Goal: Task Accomplishment & Management: Complete application form

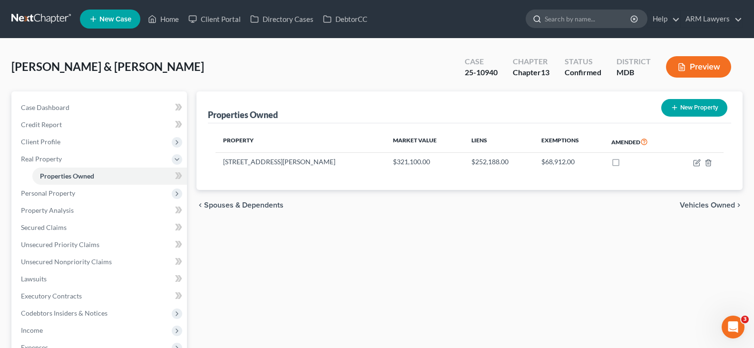
click at [588, 15] on input "search" at bounding box center [587, 19] width 87 height 18
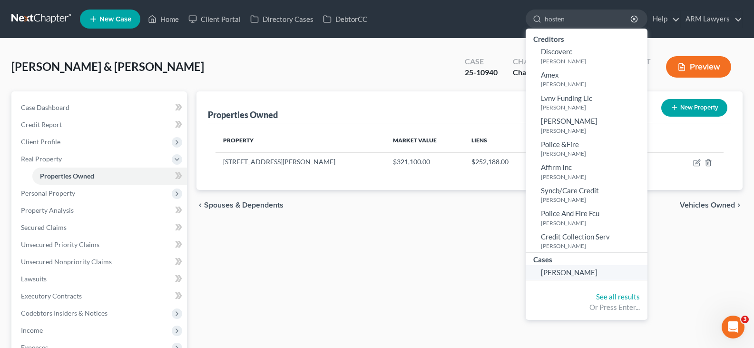
type input "hosten"
click at [571, 275] on span "[PERSON_NAME]" at bounding box center [569, 272] width 57 height 9
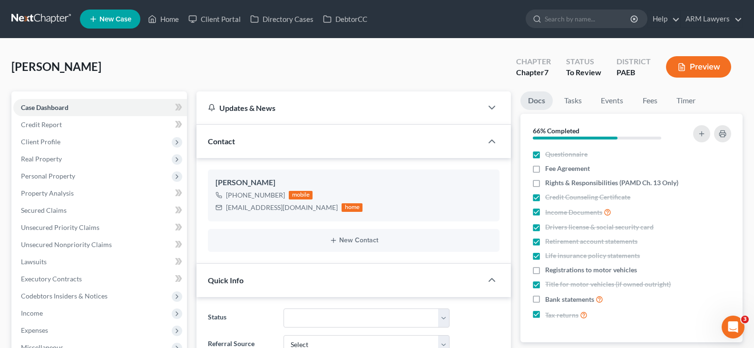
scroll to position [71, 0]
click at [68, 138] on span "Client Profile" at bounding box center [100, 141] width 174 height 17
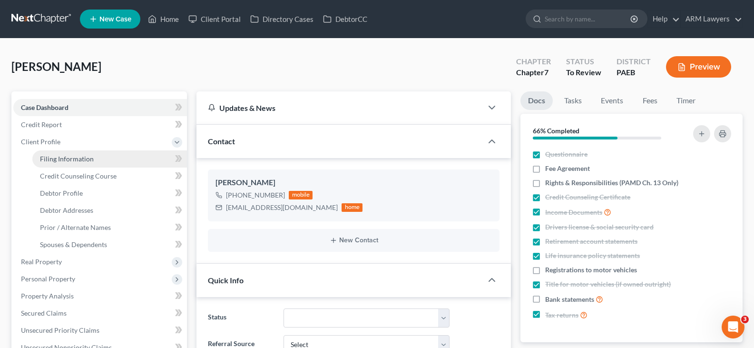
click at [71, 156] on span "Filing Information" at bounding box center [67, 159] width 54 height 8
select select "1"
select select "0"
select select "67"
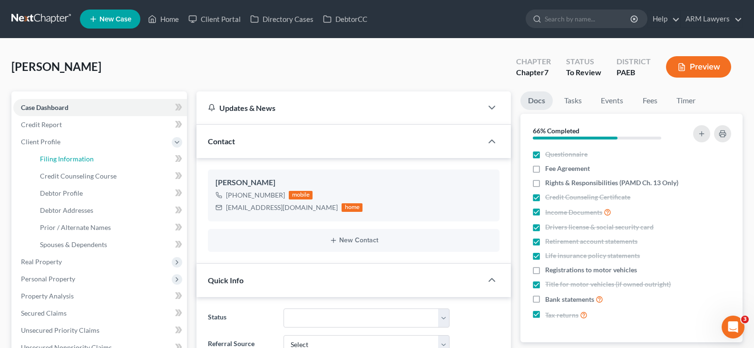
select select "1"
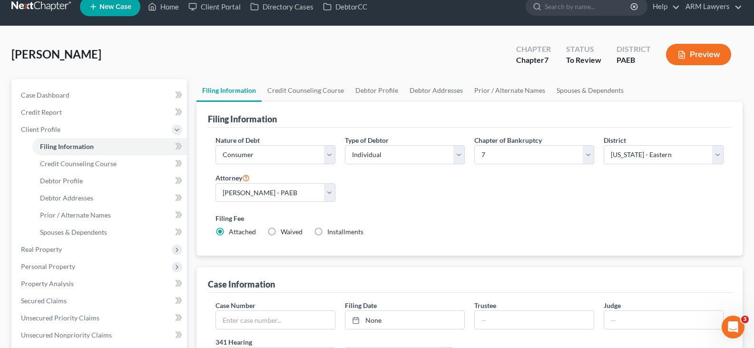
scroll to position [48, 0]
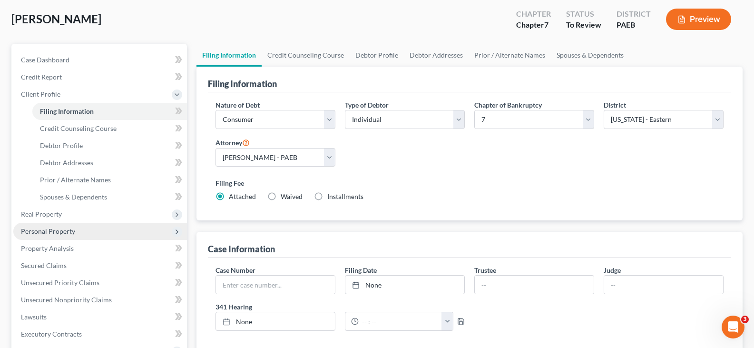
click at [82, 230] on span "Personal Property" at bounding box center [100, 231] width 174 height 17
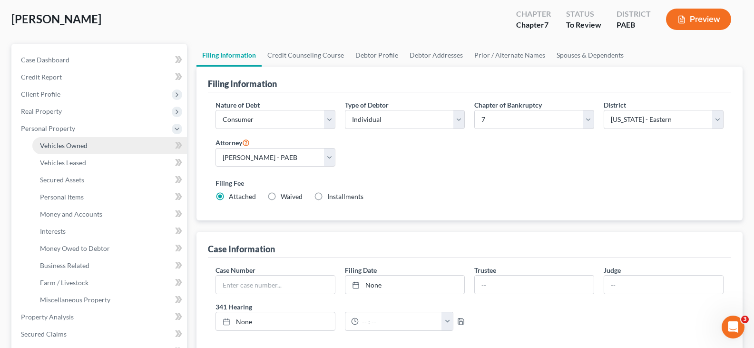
click at [76, 142] on span "Vehicles Owned" at bounding box center [64, 145] width 48 height 8
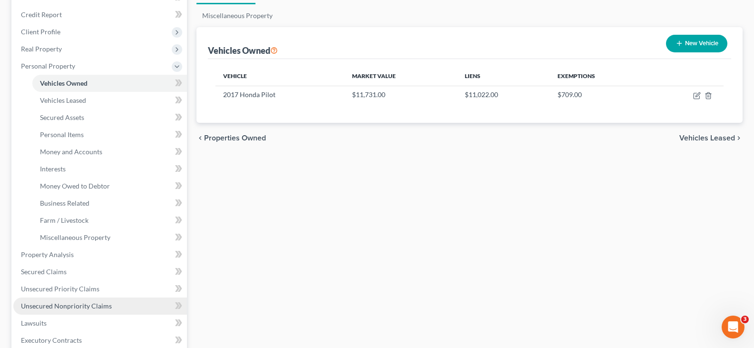
scroll to position [238, 0]
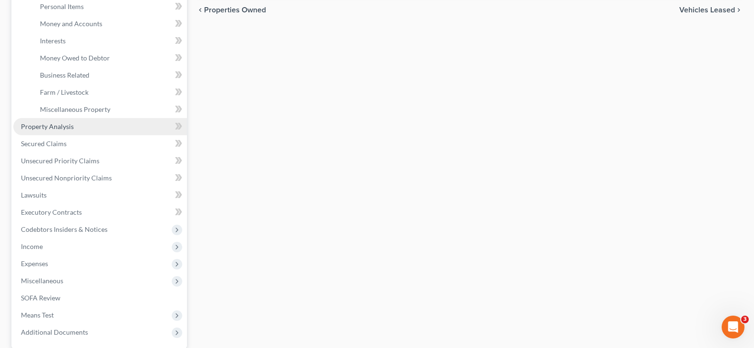
click at [67, 131] on link "Property Analysis" at bounding box center [100, 126] width 174 height 17
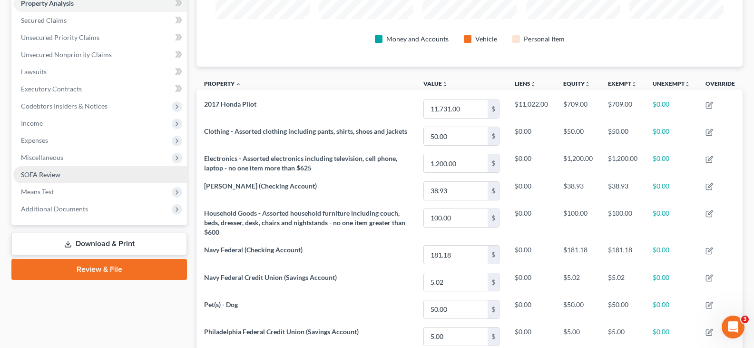
scroll to position [95, 0]
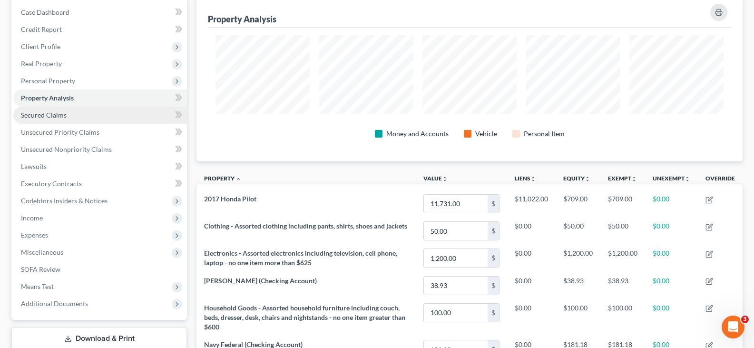
click at [79, 120] on link "Secured Claims" at bounding box center [100, 114] width 174 height 17
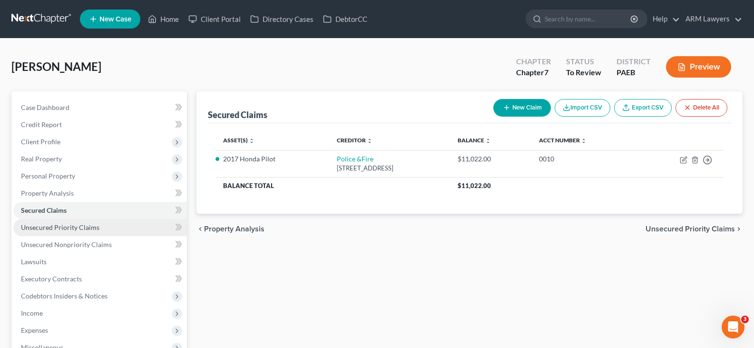
click at [82, 228] on span "Unsecured Priority Claims" at bounding box center [60, 227] width 78 height 8
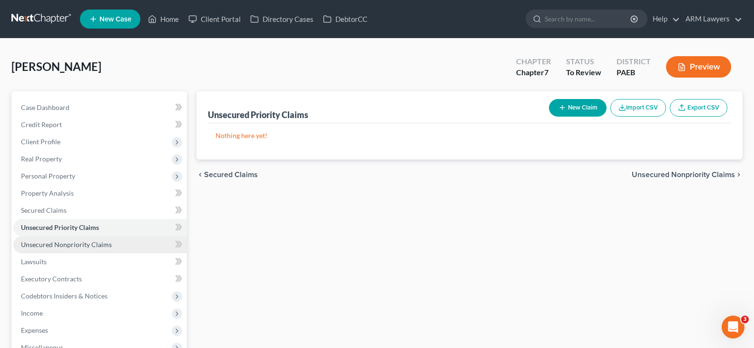
click at [82, 244] on span "Unsecured Nonpriority Claims" at bounding box center [66, 244] width 91 height 8
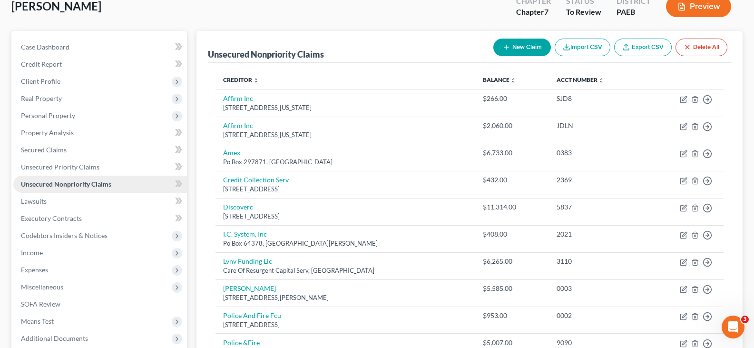
scroll to position [108, 0]
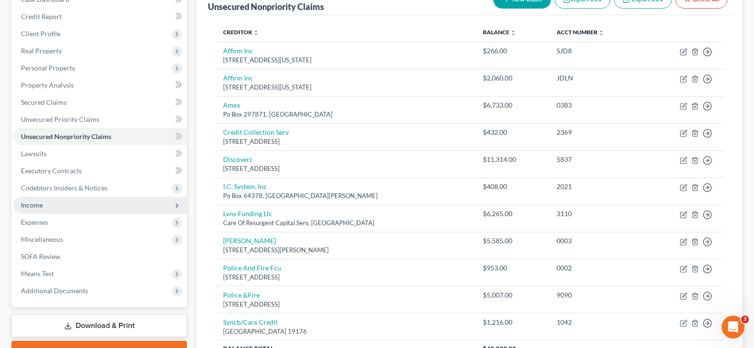
click at [64, 207] on span "Income" at bounding box center [100, 204] width 174 height 17
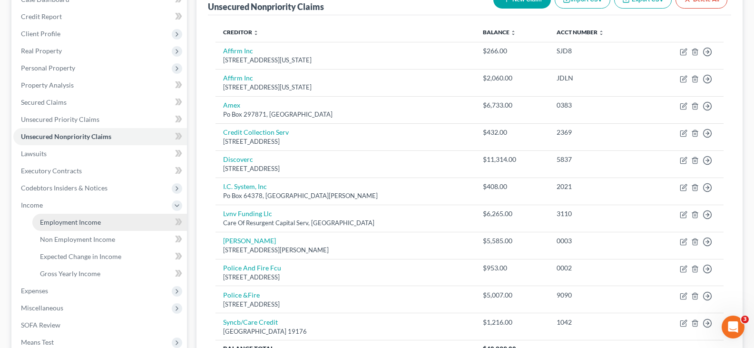
click at [67, 215] on link "Employment Income" at bounding box center [109, 221] width 155 height 17
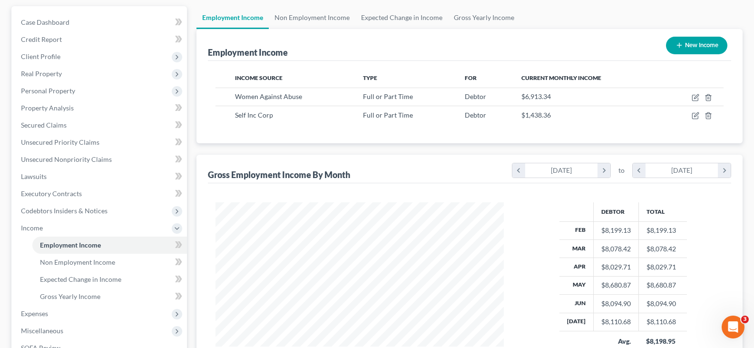
scroll to position [95, 0]
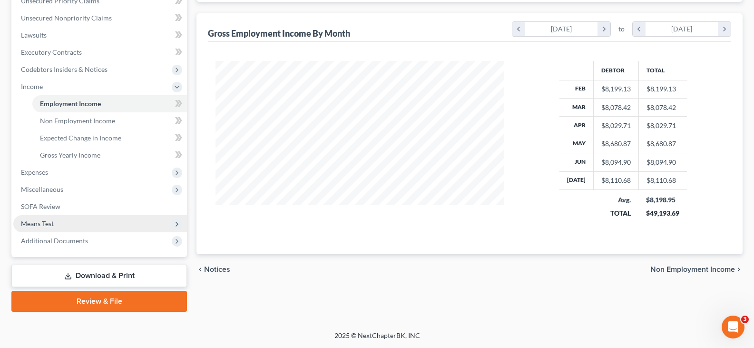
click at [58, 225] on span "Means Test" at bounding box center [100, 223] width 174 height 17
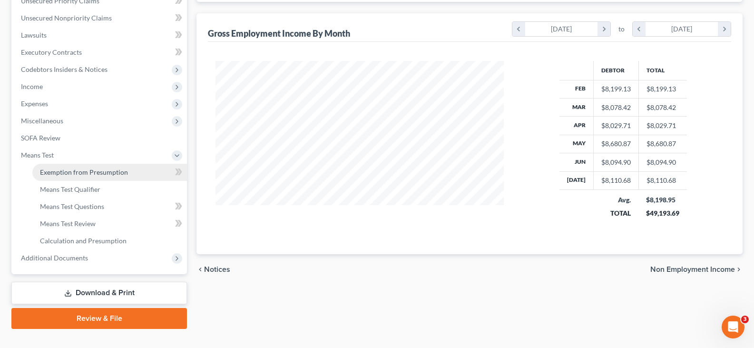
click at [117, 177] on link "Exemption from Presumption" at bounding box center [109, 172] width 155 height 17
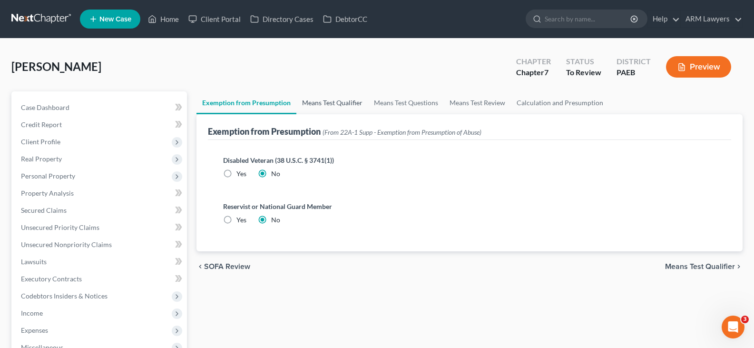
click at [312, 103] on link "Means Test Qualifier" at bounding box center [332, 102] width 72 height 23
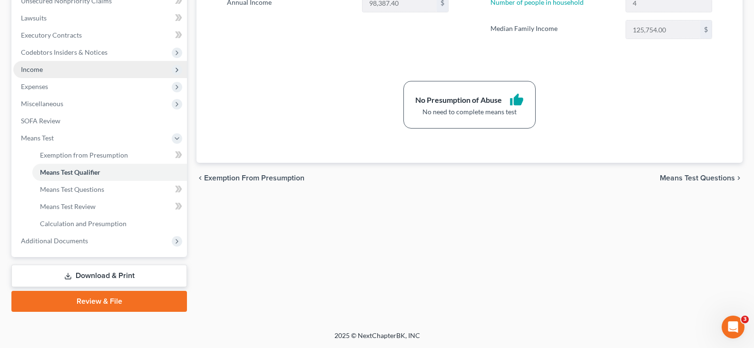
click at [54, 65] on span "Income" at bounding box center [100, 69] width 174 height 17
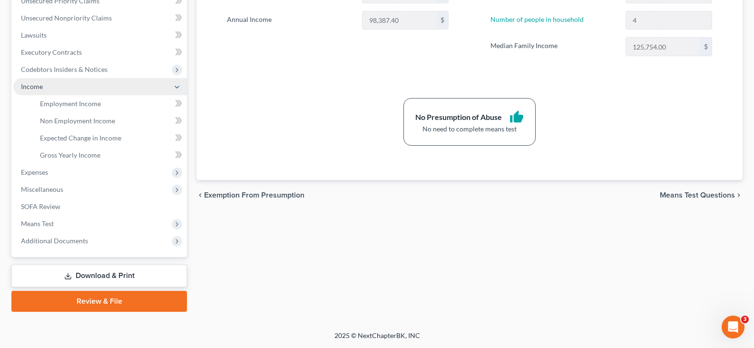
click at [60, 81] on span "Income" at bounding box center [100, 86] width 174 height 17
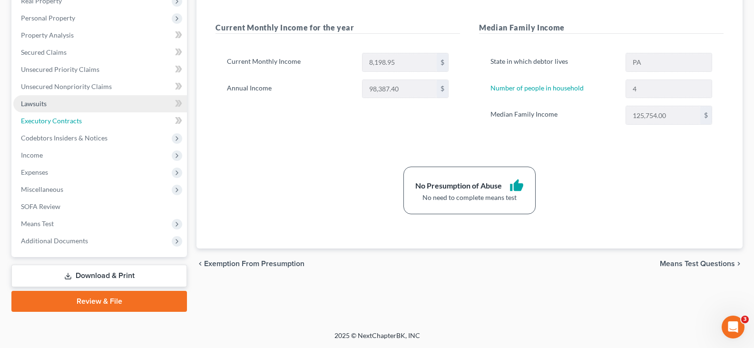
click at [59, 101] on ul "Case Dashboard Payments Invoices Payments Payments Credit Report Client Profile" at bounding box center [100, 95] width 174 height 308
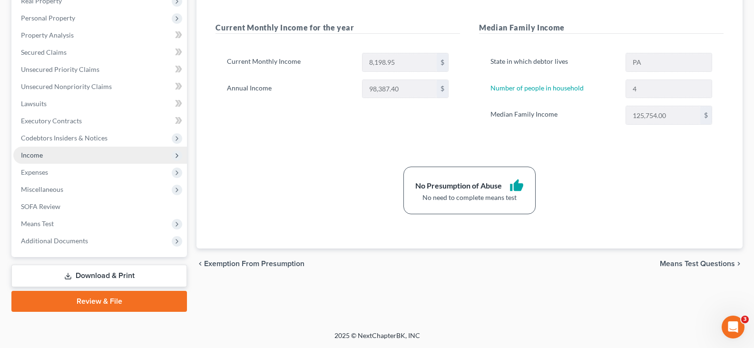
click at [51, 153] on span "Income" at bounding box center [100, 154] width 174 height 17
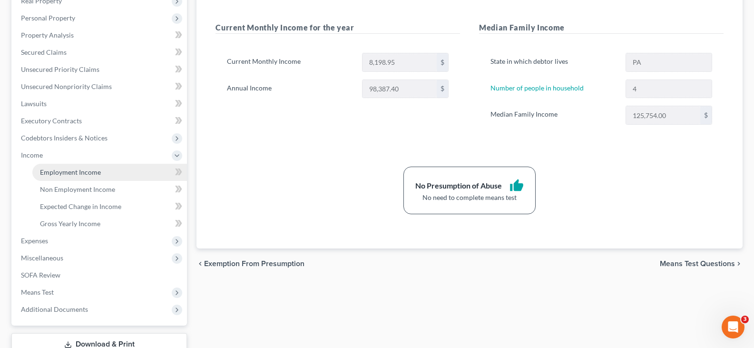
click at [64, 169] on span "Employment Income" at bounding box center [70, 172] width 61 height 8
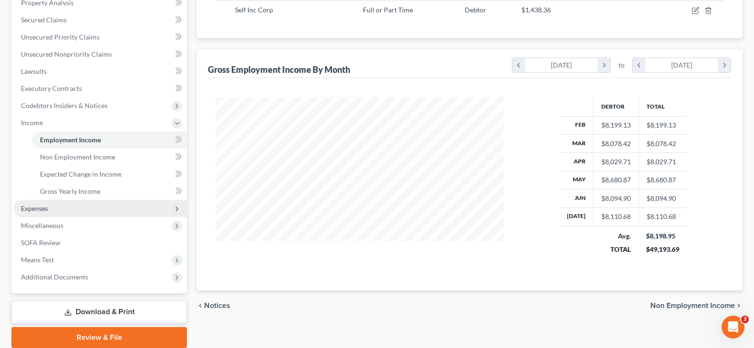
click at [51, 206] on span "Expenses" at bounding box center [100, 208] width 174 height 17
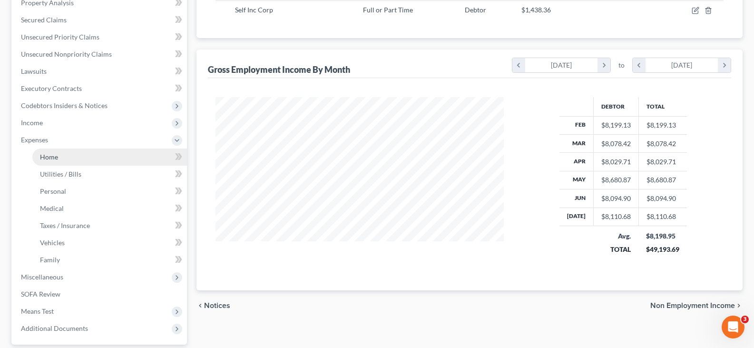
click at [59, 155] on link "Home" at bounding box center [109, 156] width 155 height 17
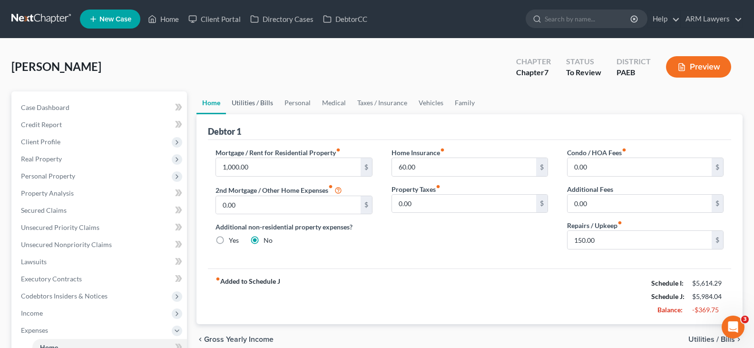
click at [248, 102] on link "Utilities / Bills" at bounding box center [252, 102] width 53 height 23
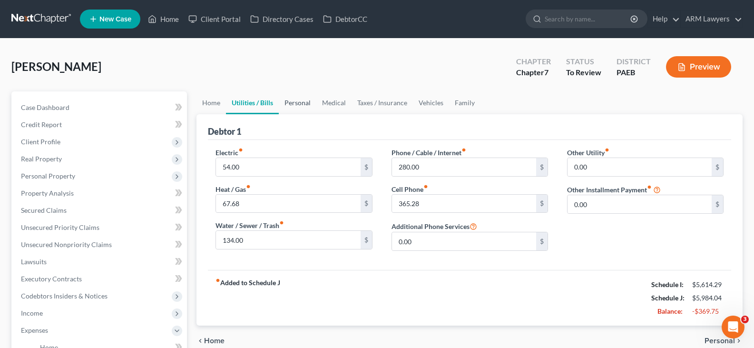
click at [301, 101] on link "Personal" at bounding box center [298, 102] width 38 height 23
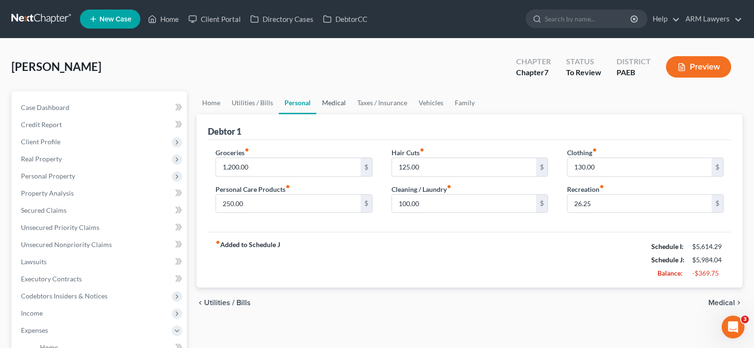
click at [336, 101] on link "Medical" at bounding box center [333, 102] width 35 height 23
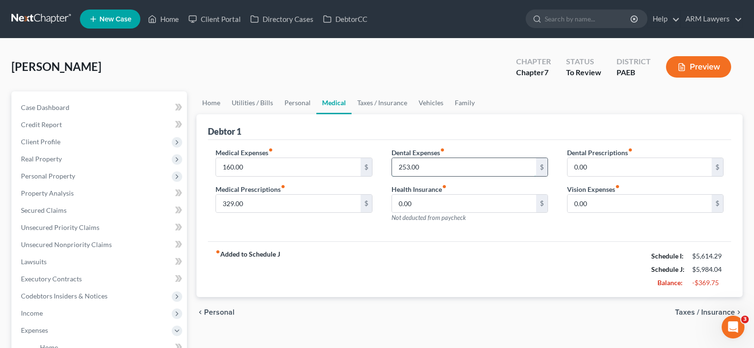
click at [403, 169] on input "253.00" at bounding box center [464, 167] width 144 height 18
type input "100"
click at [385, 105] on link "Taxes / Insurance" at bounding box center [381, 102] width 61 height 23
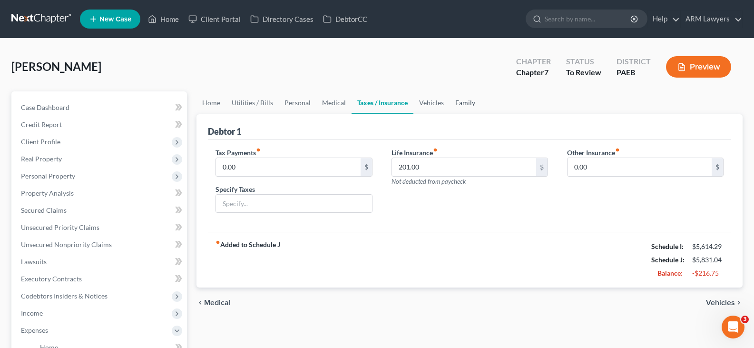
drag, startPoint x: 448, startPoint y: 106, endPoint x: 436, endPoint y: 106, distance: 11.4
click at [449, 106] on link "Family" at bounding box center [464, 102] width 31 height 23
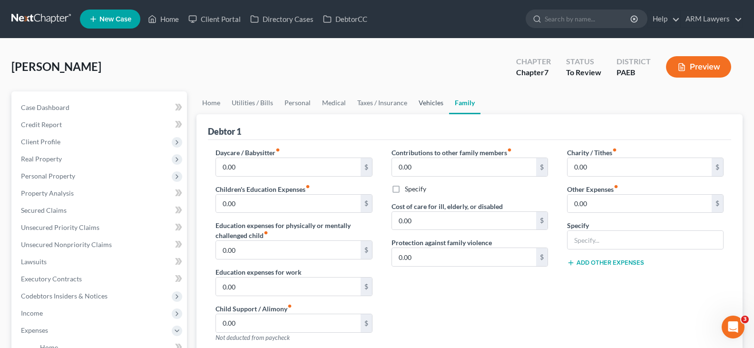
click at [434, 106] on link "Vehicles" at bounding box center [431, 102] width 36 height 23
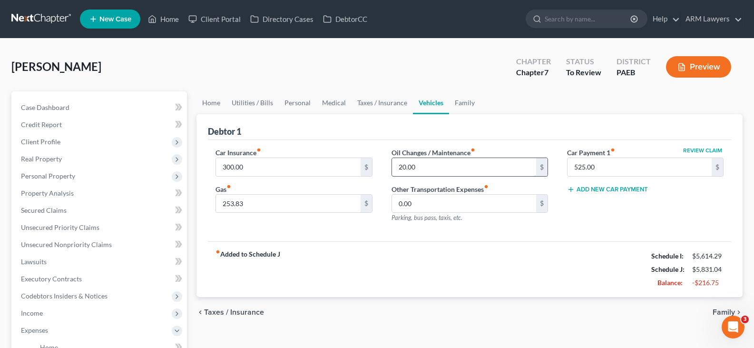
click at [412, 169] on input "20.00" at bounding box center [464, 167] width 144 height 18
type input "50"
click at [458, 101] on link "Family" at bounding box center [464, 102] width 31 height 23
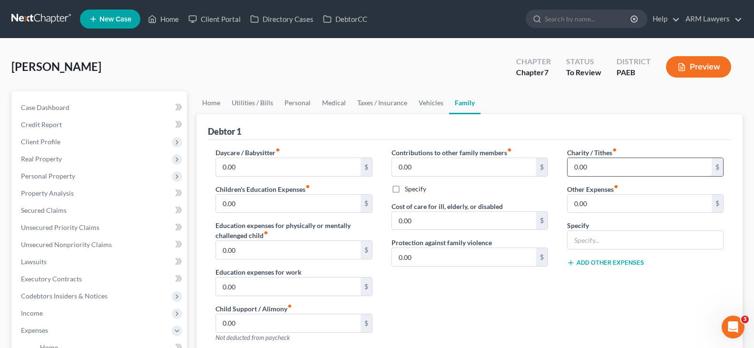
click at [572, 162] on input "0.00" at bounding box center [639, 167] width 144 height 18
click at [573, 171] on input "0.00" at bounding box center [639, 167] width 144 height 18
click at [573, 167] on input "0.00" at bounding box center [639, 167] width 144 height 18
type input "10.00"
click at [223, 103] on link "Home" at bounding box center [210, 102] width 29 height 23
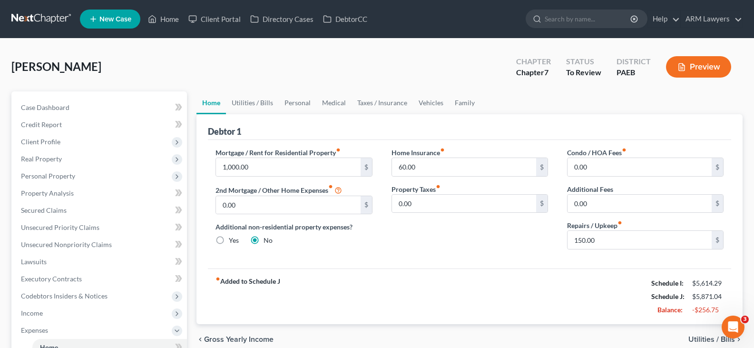
click at [691, 72] on button "Preview" at bounding box center [698, 66] width 65 height 21
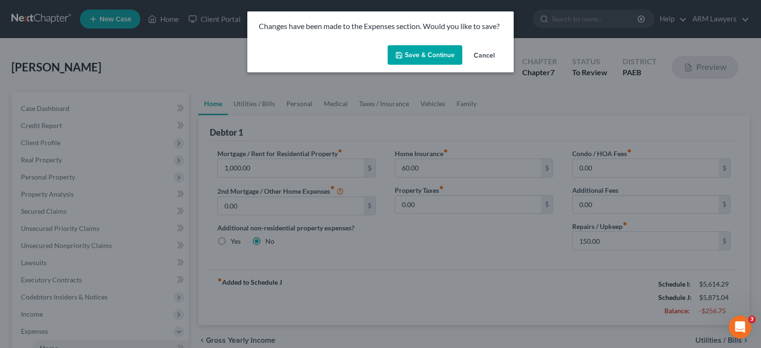
click at [406, 51] on button "Save & Continue" at bounding box center [424, 55] width 75 height 20
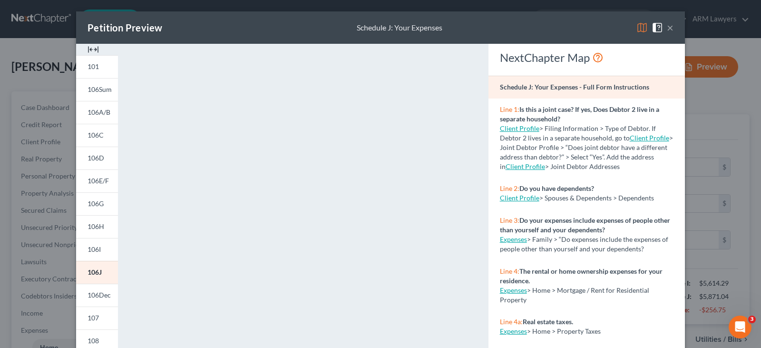
click at [667, 27] on button "×" at bounding box center [670, 27] width 7 height 11
